Goal: Task Accomplishment & Management: Use online tool/utility

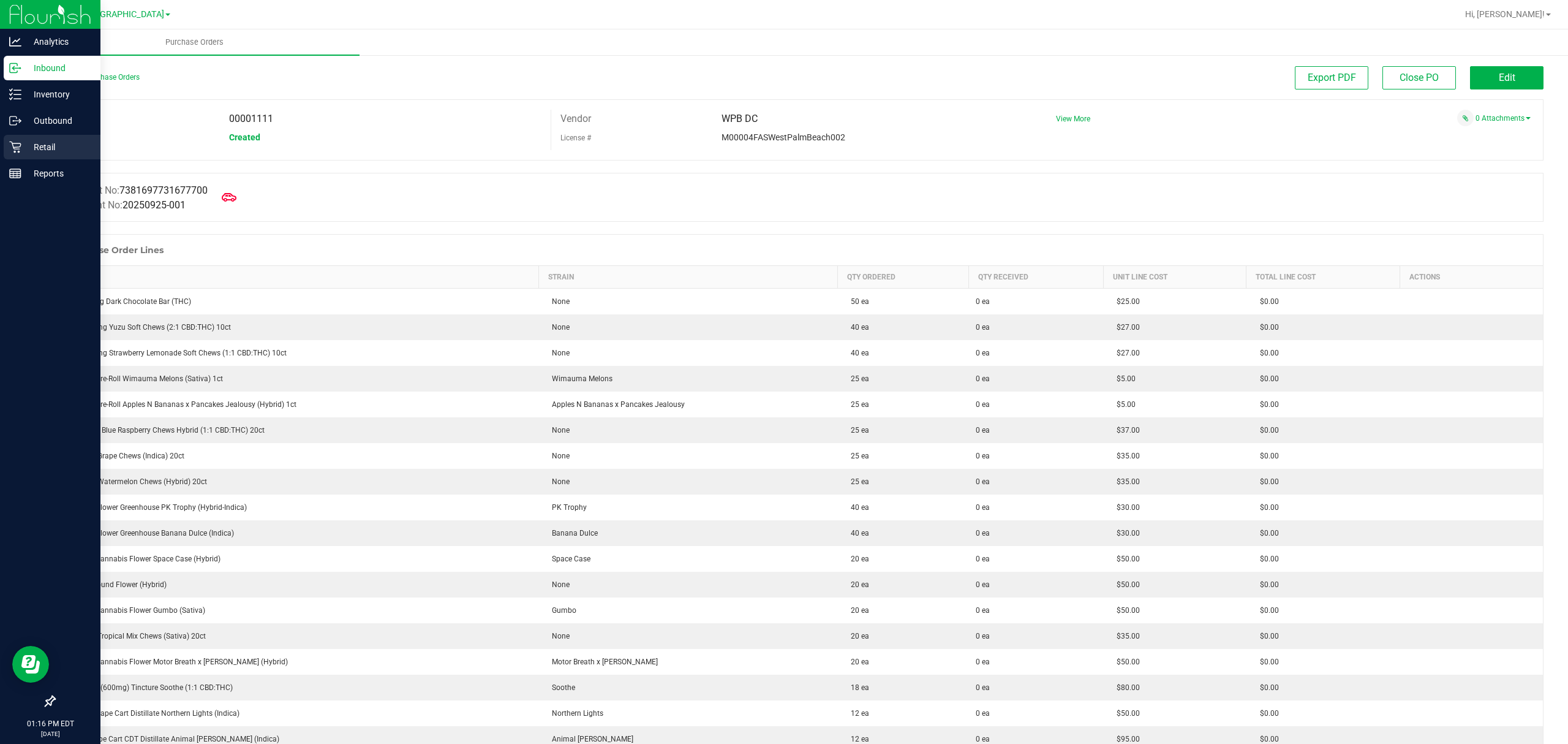
click at [19, 159] on link "Retail" at bounding box center [50, 148] width 100 height 26
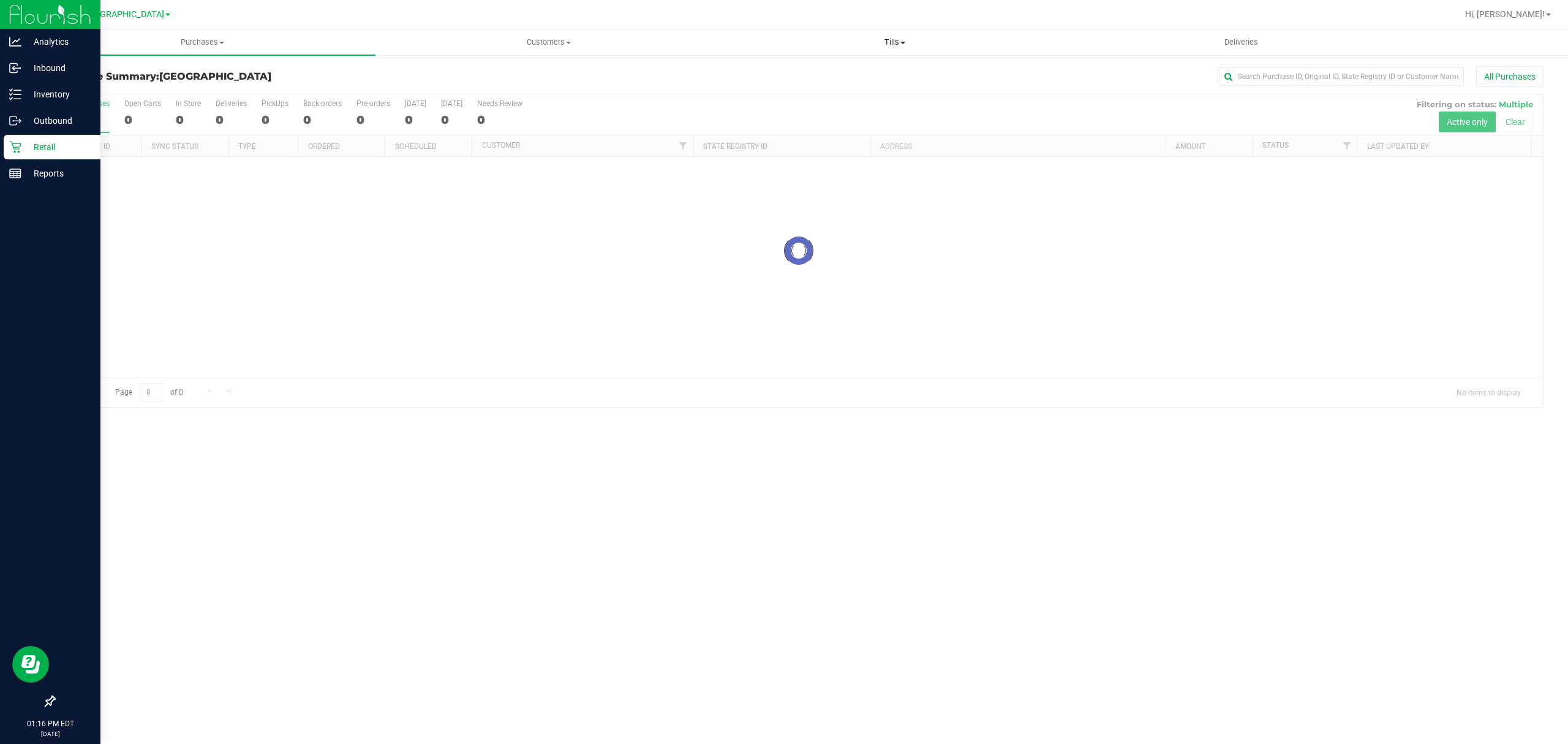
click at [883, 45] on span "Tills" at bounding box center [894, 42] width 345 height 11
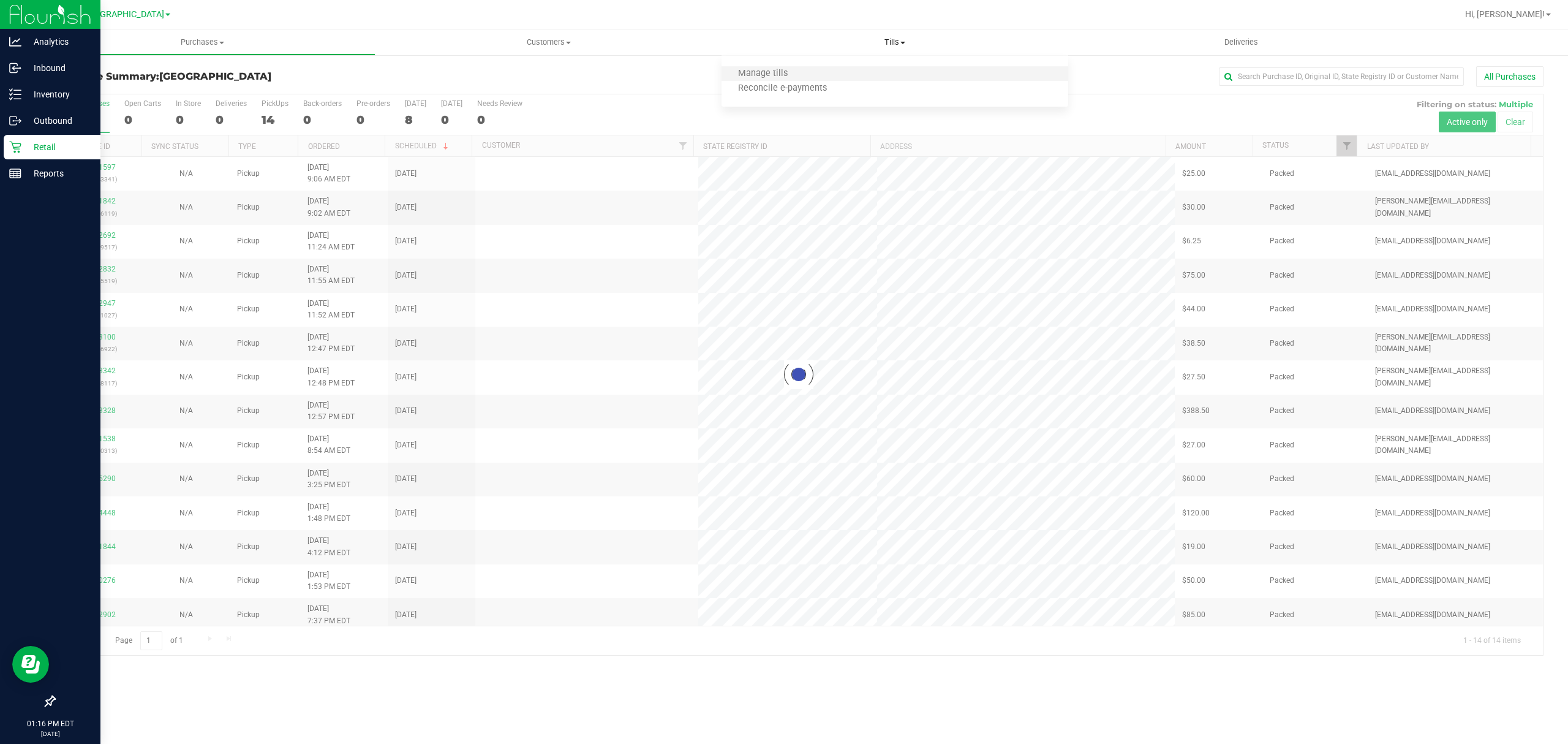
click at [821, 71] on li "Manage tills" at bounding box center [894, 74] width 346 height 14
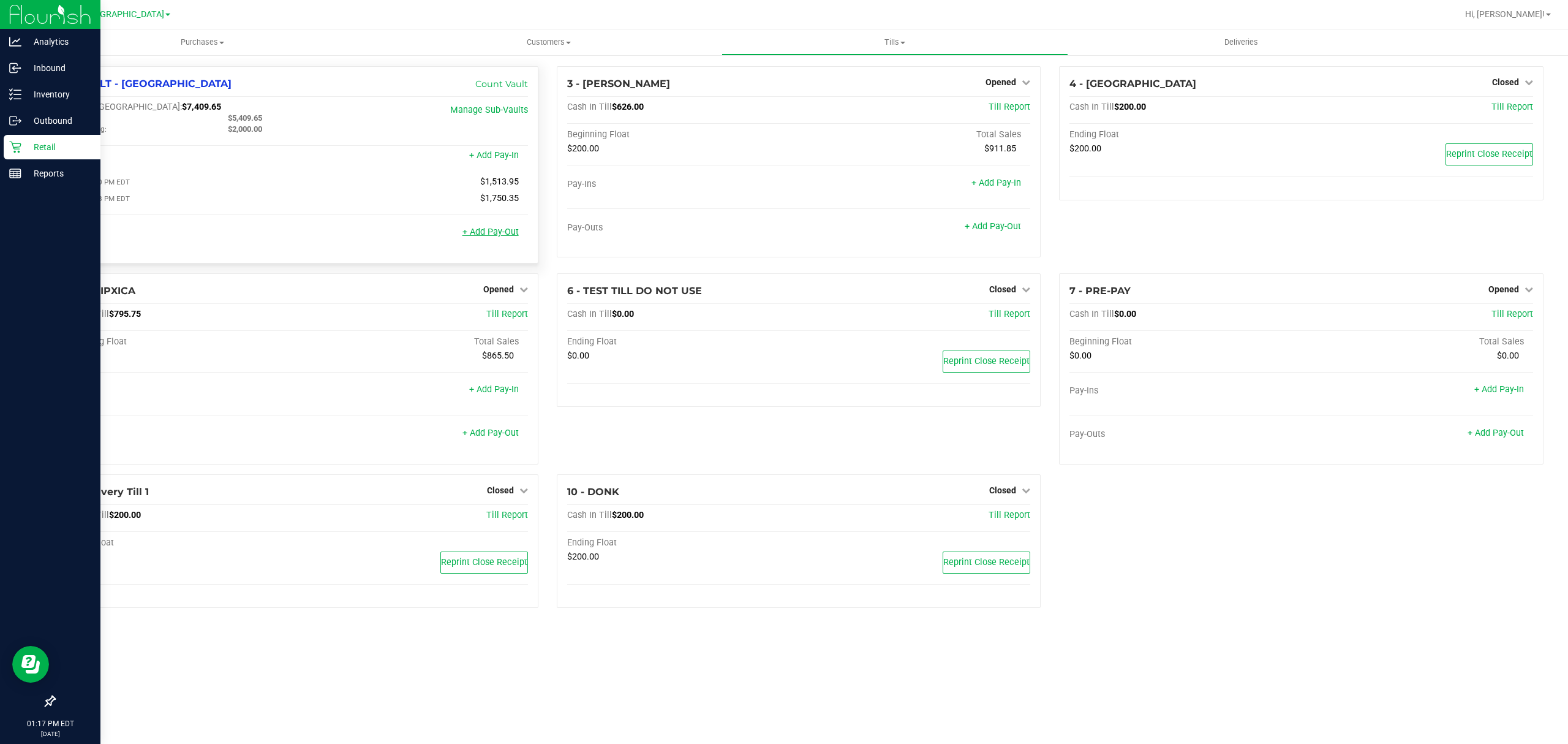
click at [471, 232] on link "+ Add Pay-Out" at bounding box center [491, 231] width 56 height 10
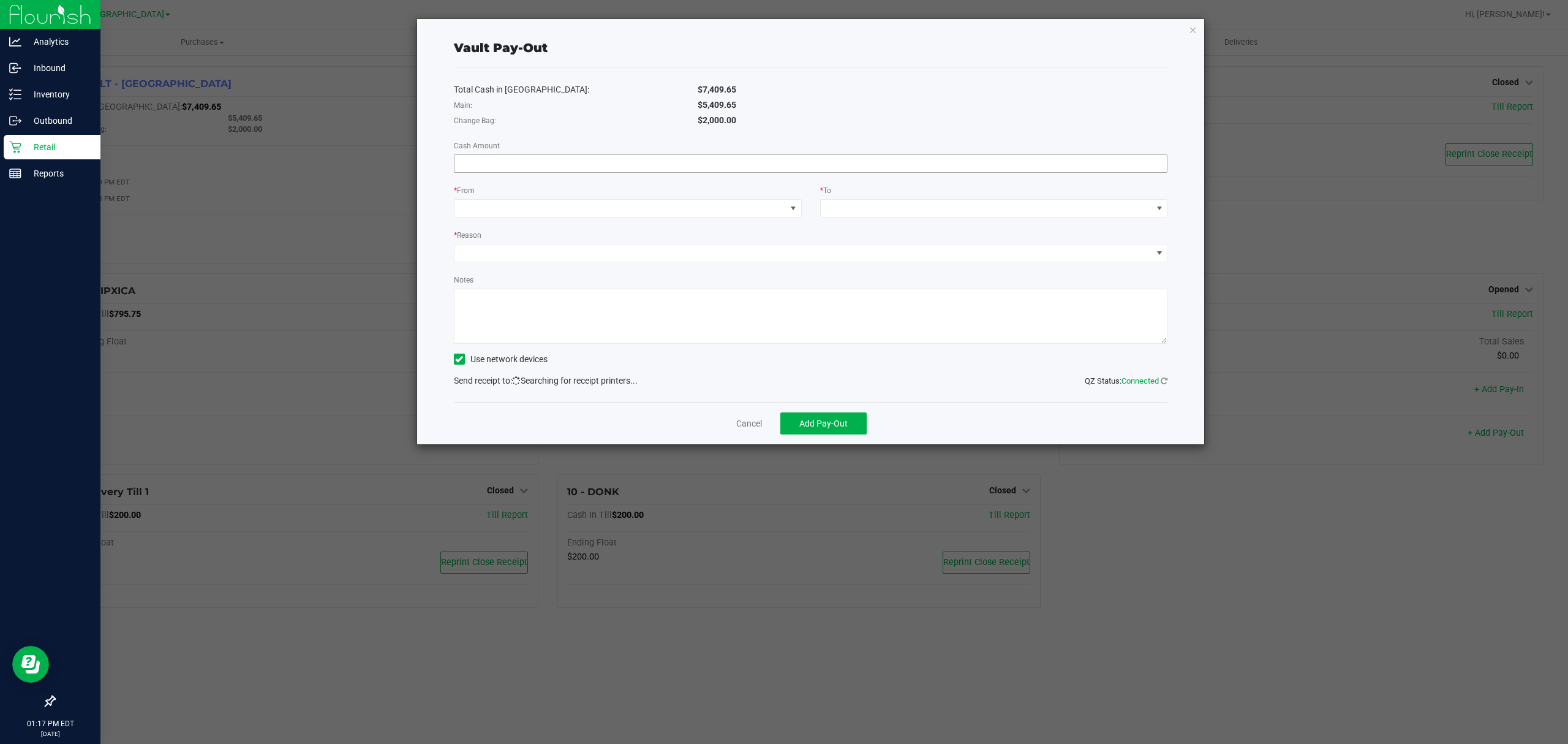
click at [620, 168] on input at bounding box center [811, 163] width 713 height 17
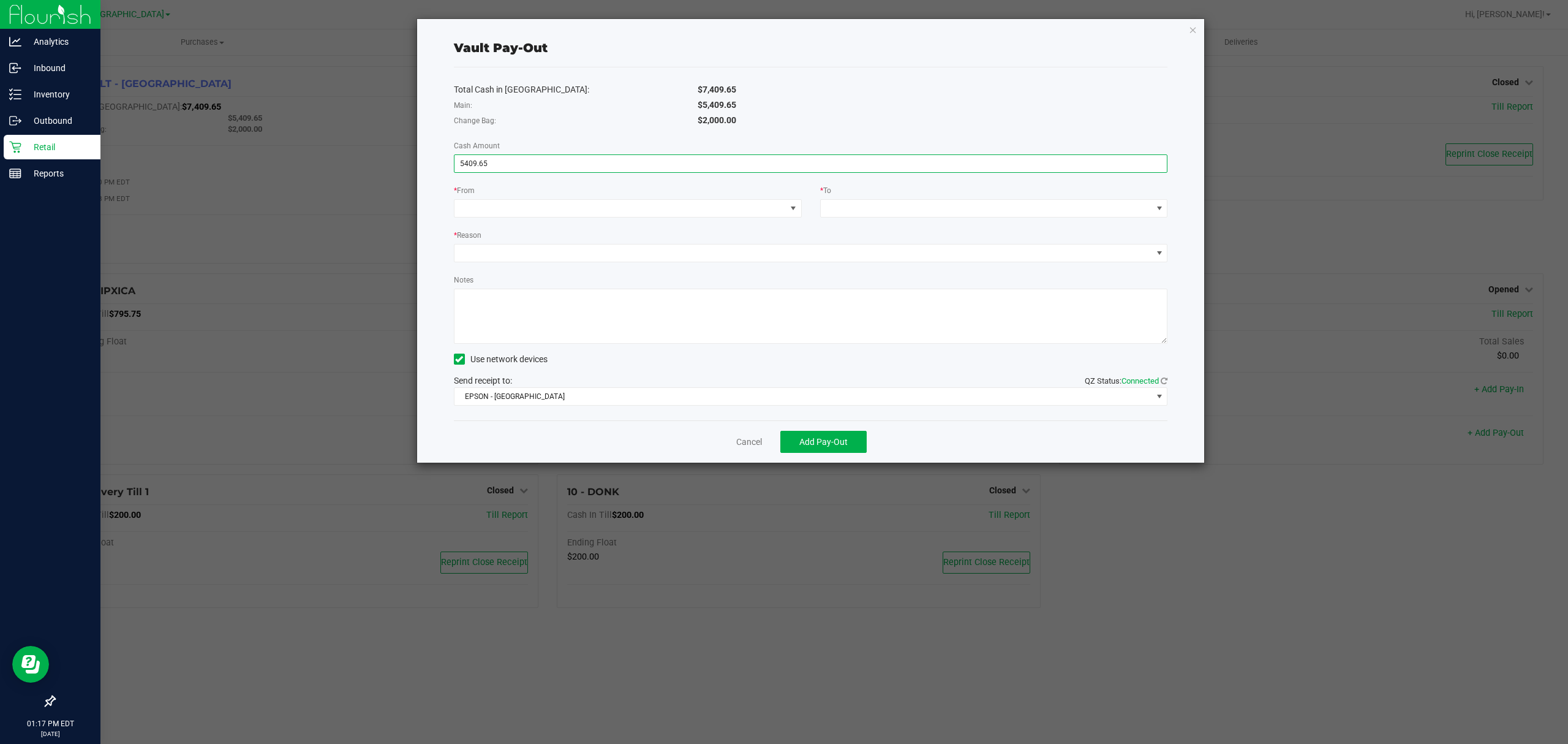
type input "$5,409.65"
click at [593, 223] on div "Total Cash in [GEOGRAPHIC_DATA]: $7,409.65 Main: $5,409.65 Change Bag: $2,000.0…" at bounding box center [811, 244] width 714 height 353
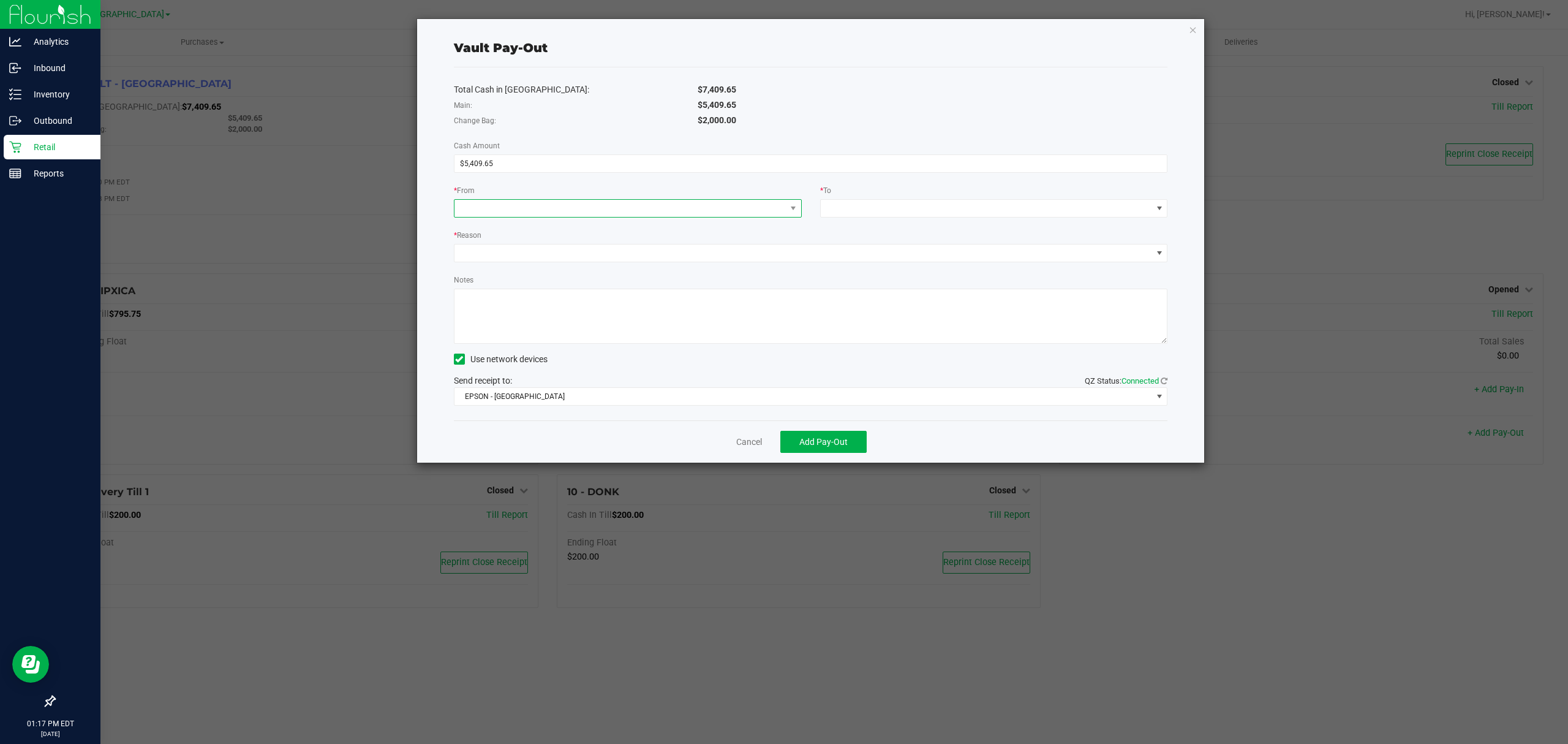
click at [591, 213] on span at bounding box center [621, 208] width 332 height 17
drag, startPoint x: 566, startPoint y: 288, endPoint x: 576, endPoint y: 286, distance: 10.2
click at [565, 288] on span "(VAULT - [GEOGRAPHIC_DATA])" at bounding box center [544, 287] width 120 height 10
click at [973, 200] on span at bounding box center [987, 208] width 332 height 17
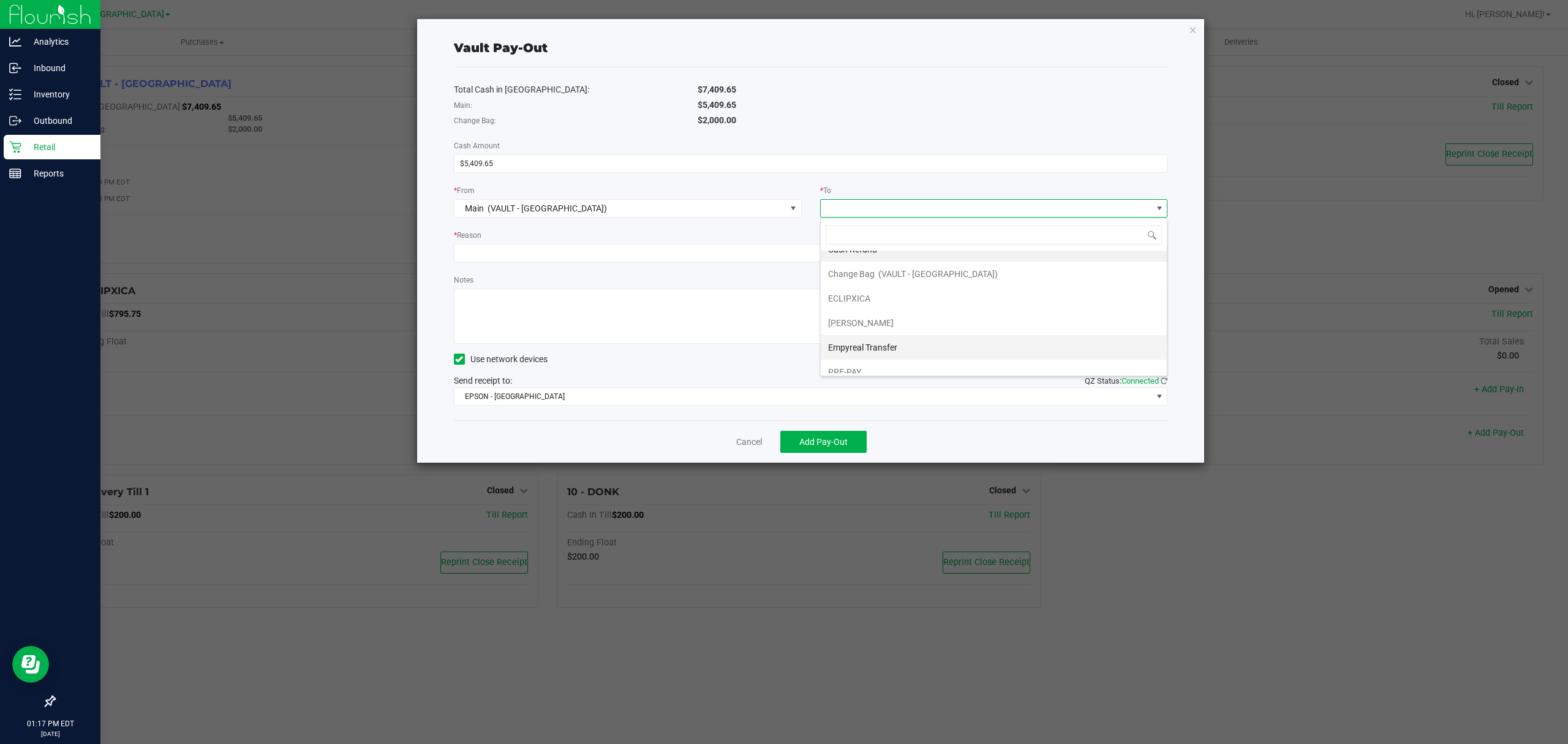
scroll to position [27, 0]
click at [868, 339] on span "Empyreal Transfer" at bounding box center [863, 337] width 69 height 10
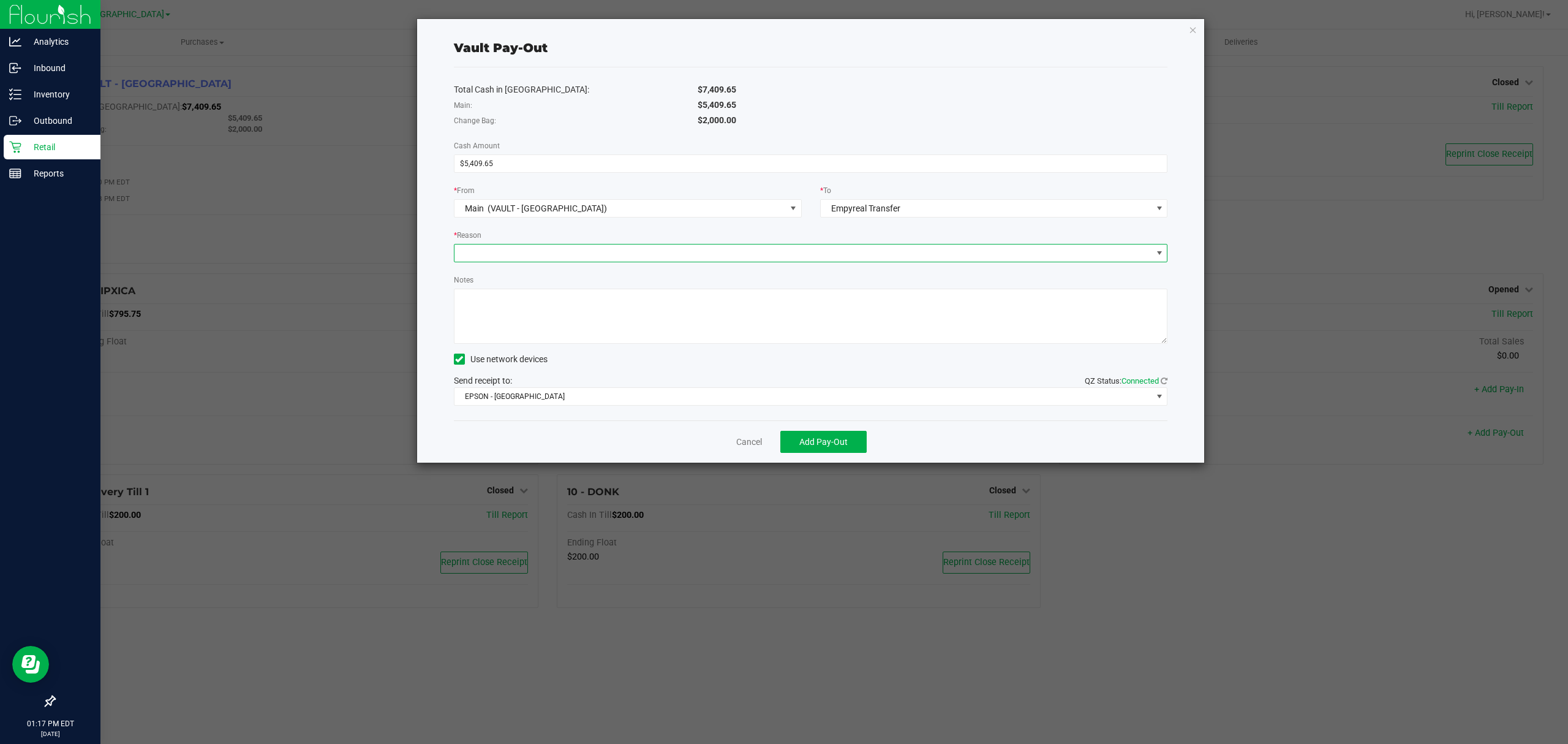
click at [707, 253] on span at bounding box center [804, 253] width 698 height 17
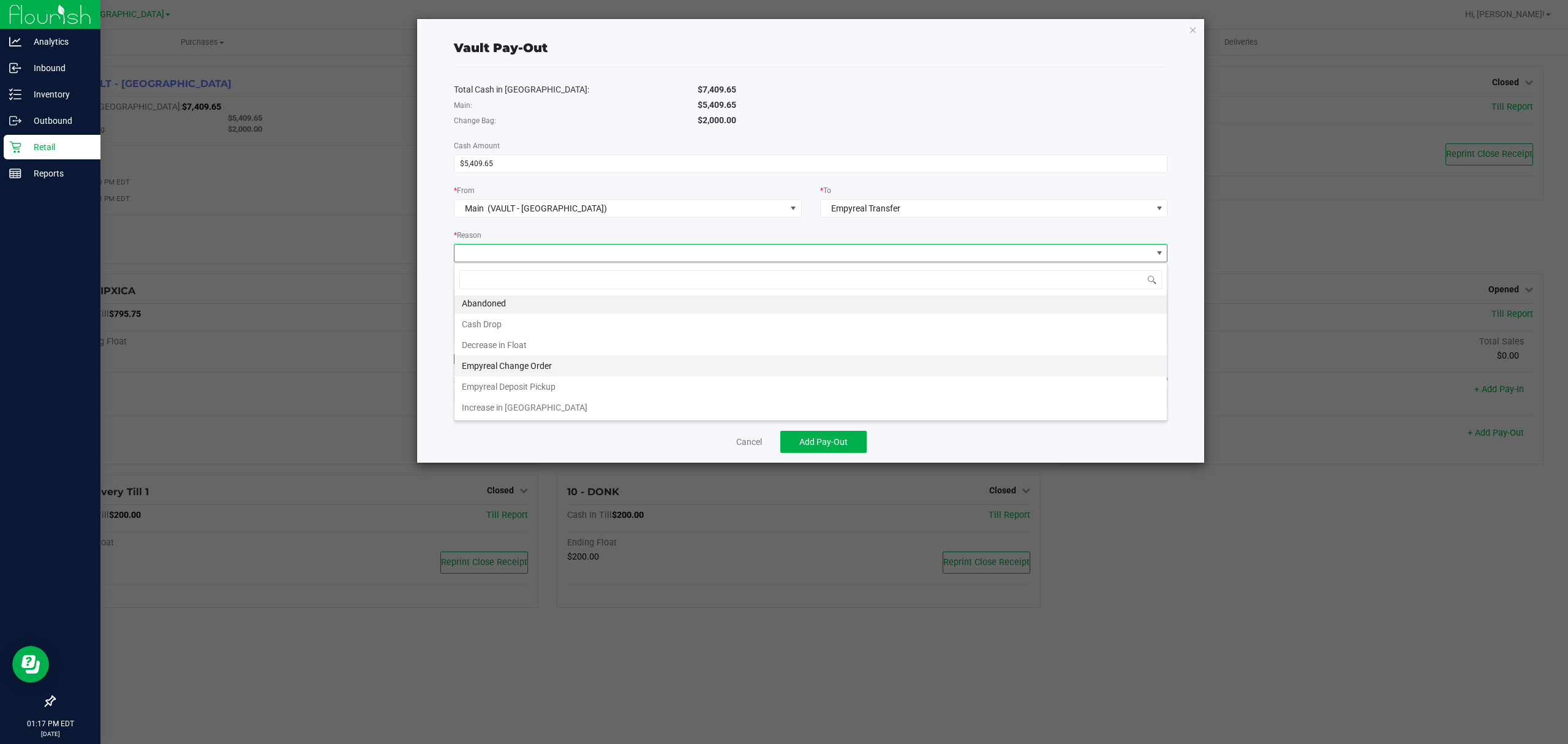
scroll to position [5, 0]
click at [544, 383] on li "Empyreal Deposit Pickup" at bounding box center [810, 387] width 712 height 21
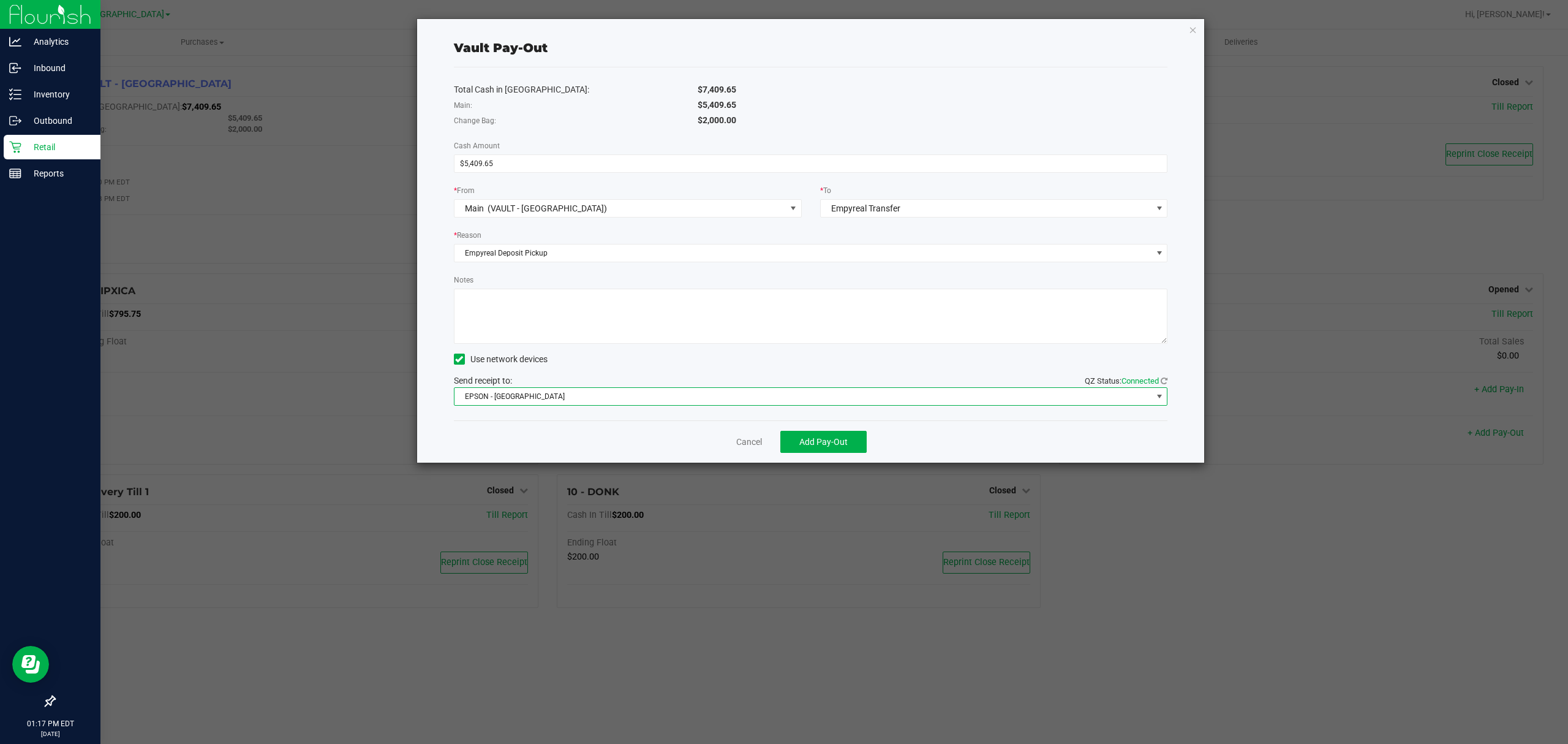
click at [598, 403] on span "EPSON - [GEOGRAPHIC_DATA]" at bounding box center [804, 396] width 698 height 17
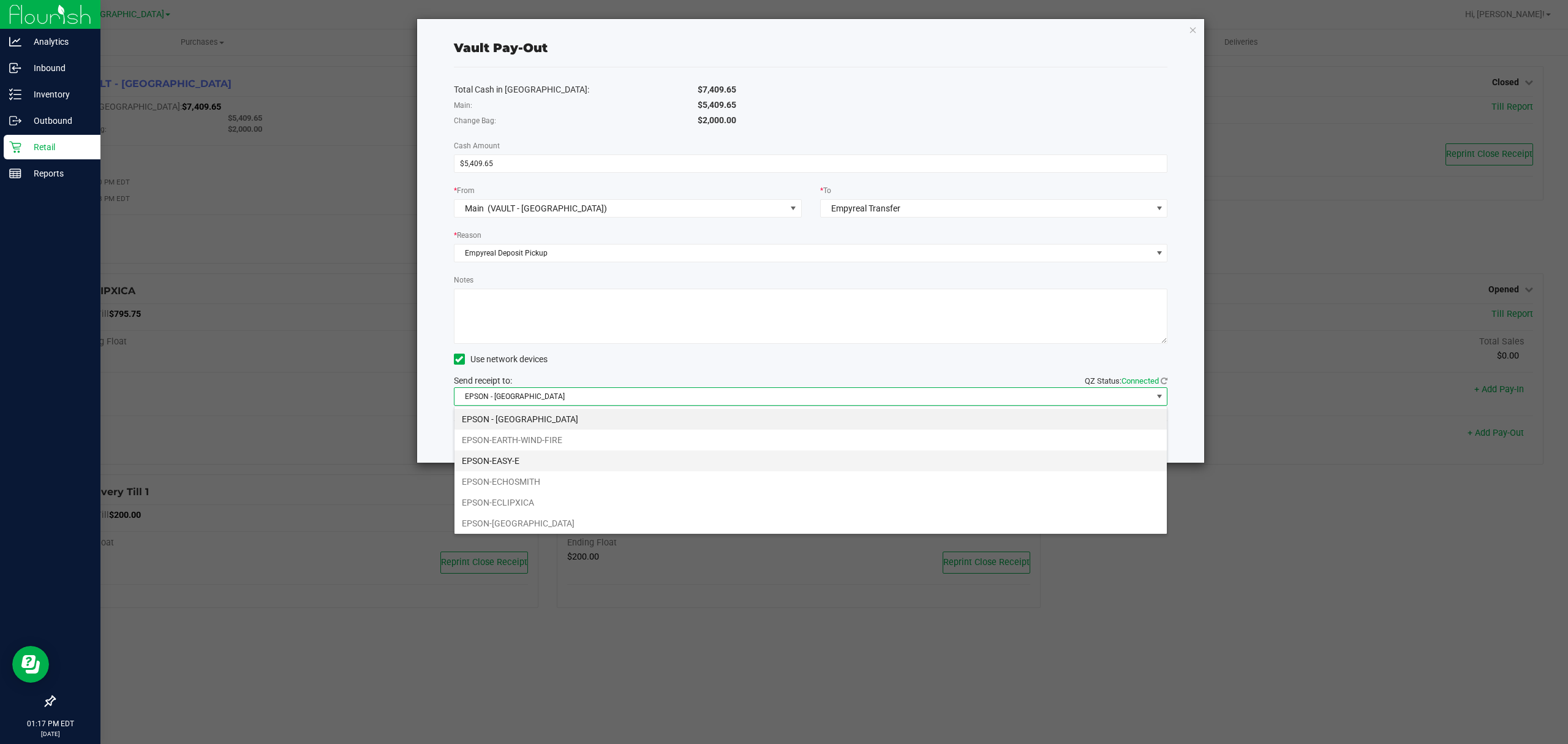
scroll to position [19, 713]
click at [552, 444] on li "EPSON-EARTH-WIND-FIRE" at bounding box center [810, 440] width 712 height 21
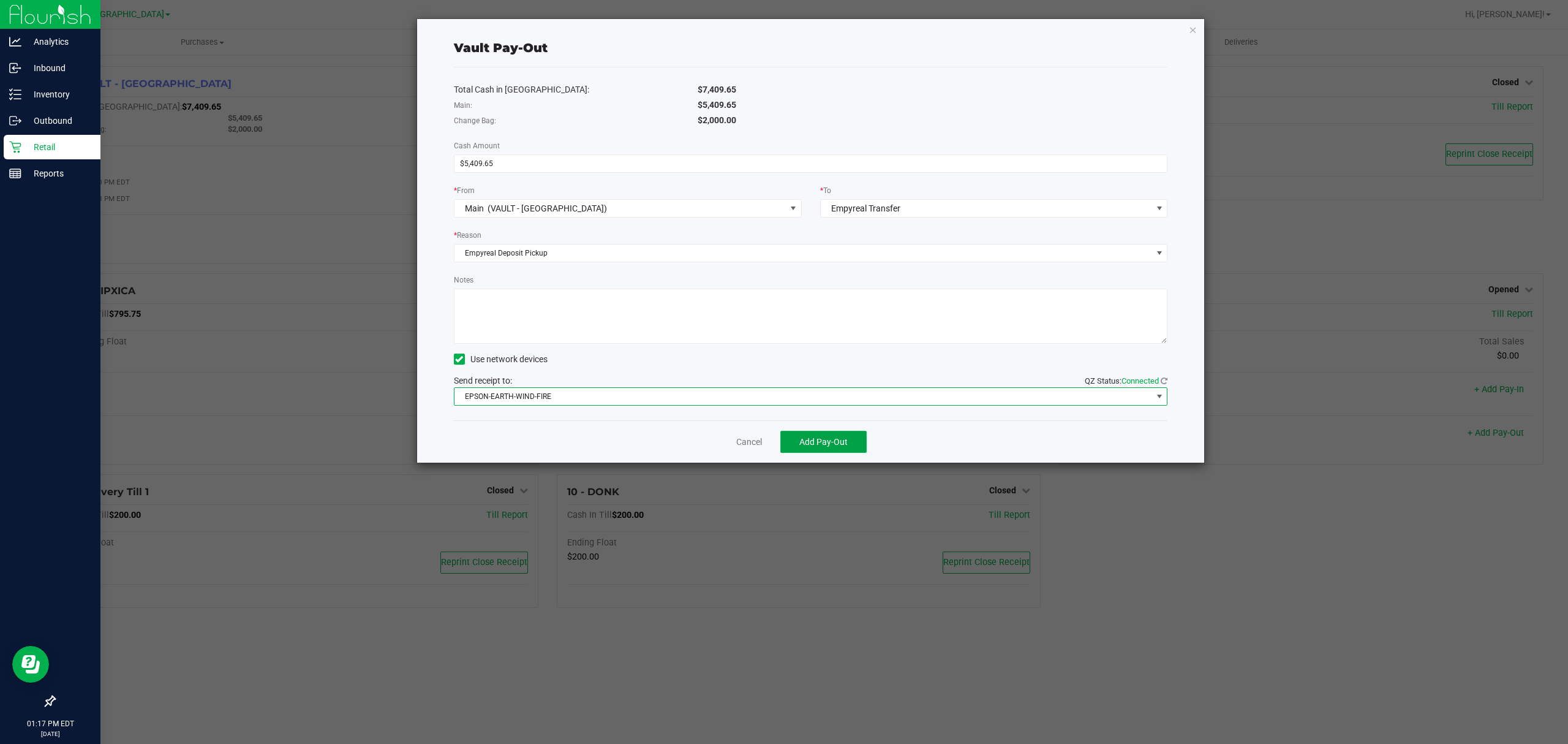
click at [828, 435] on button "Add Pay-Out" at bounding box center [824, 442] width 87 height 22
click at [753, 446] on link "Dismiss" at bounding box center [744, 442] width 30 height 13
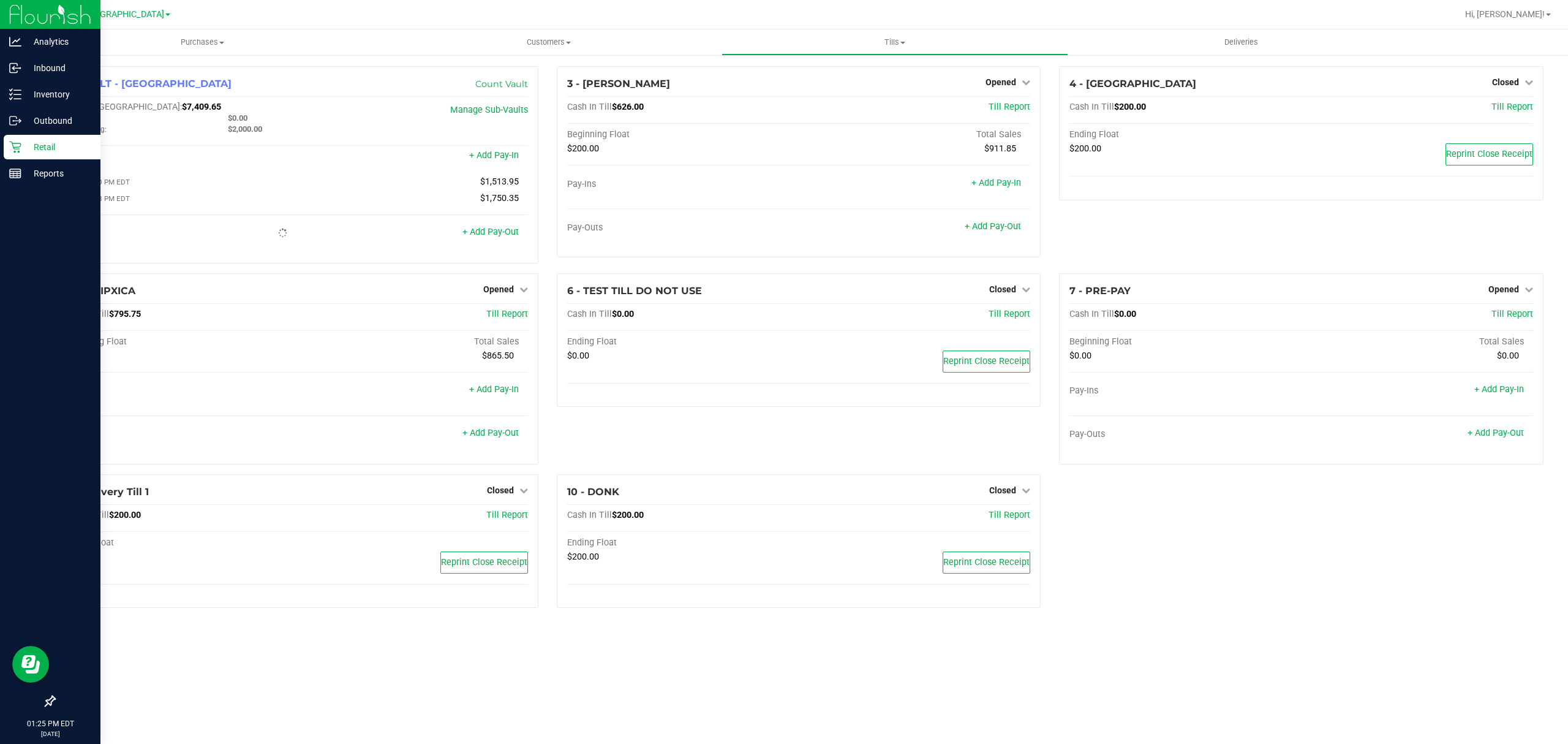
click at [20, 149] on icon at bounding box center [15, 147] width 12 height 12
